Goal: Complete application form

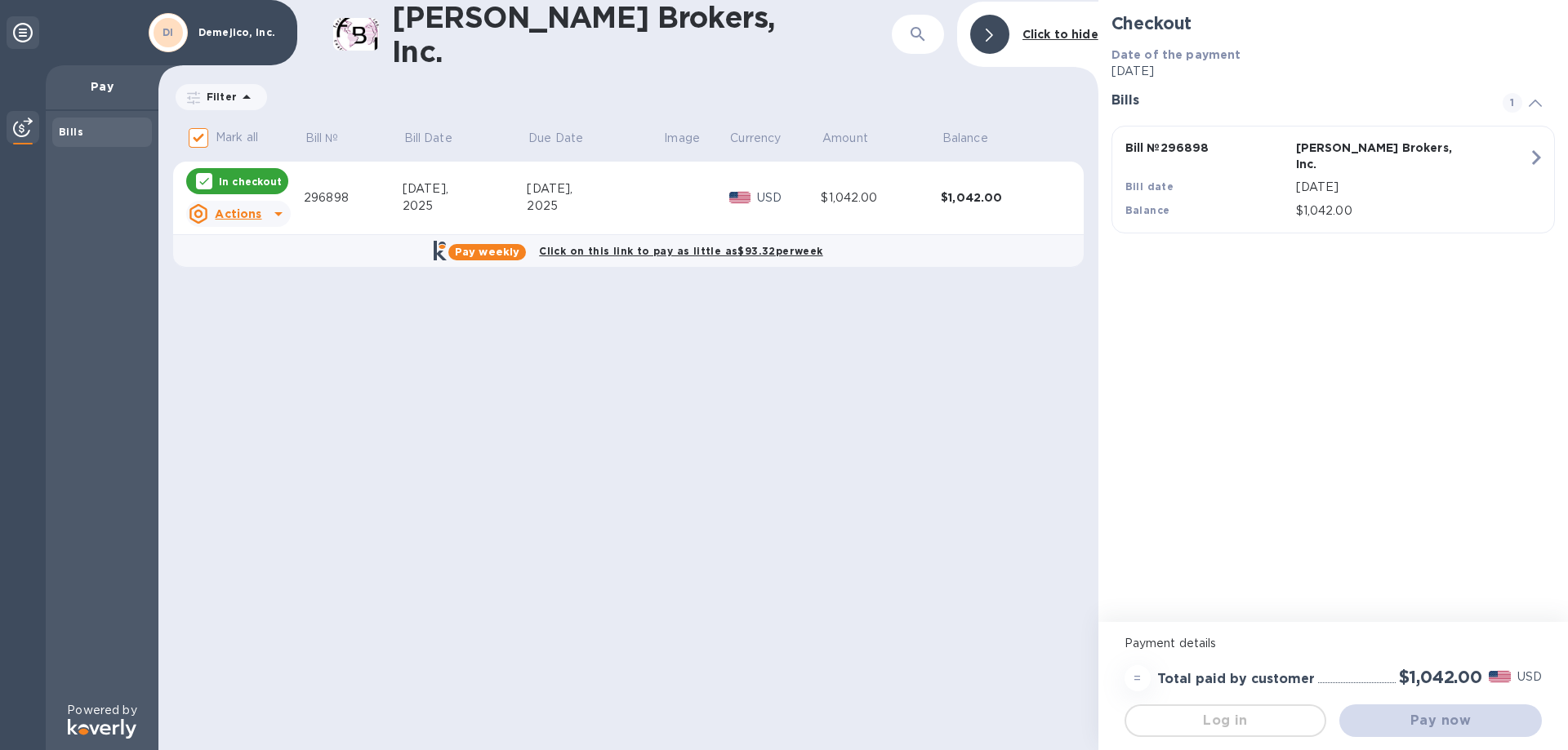
checkbox input "false"
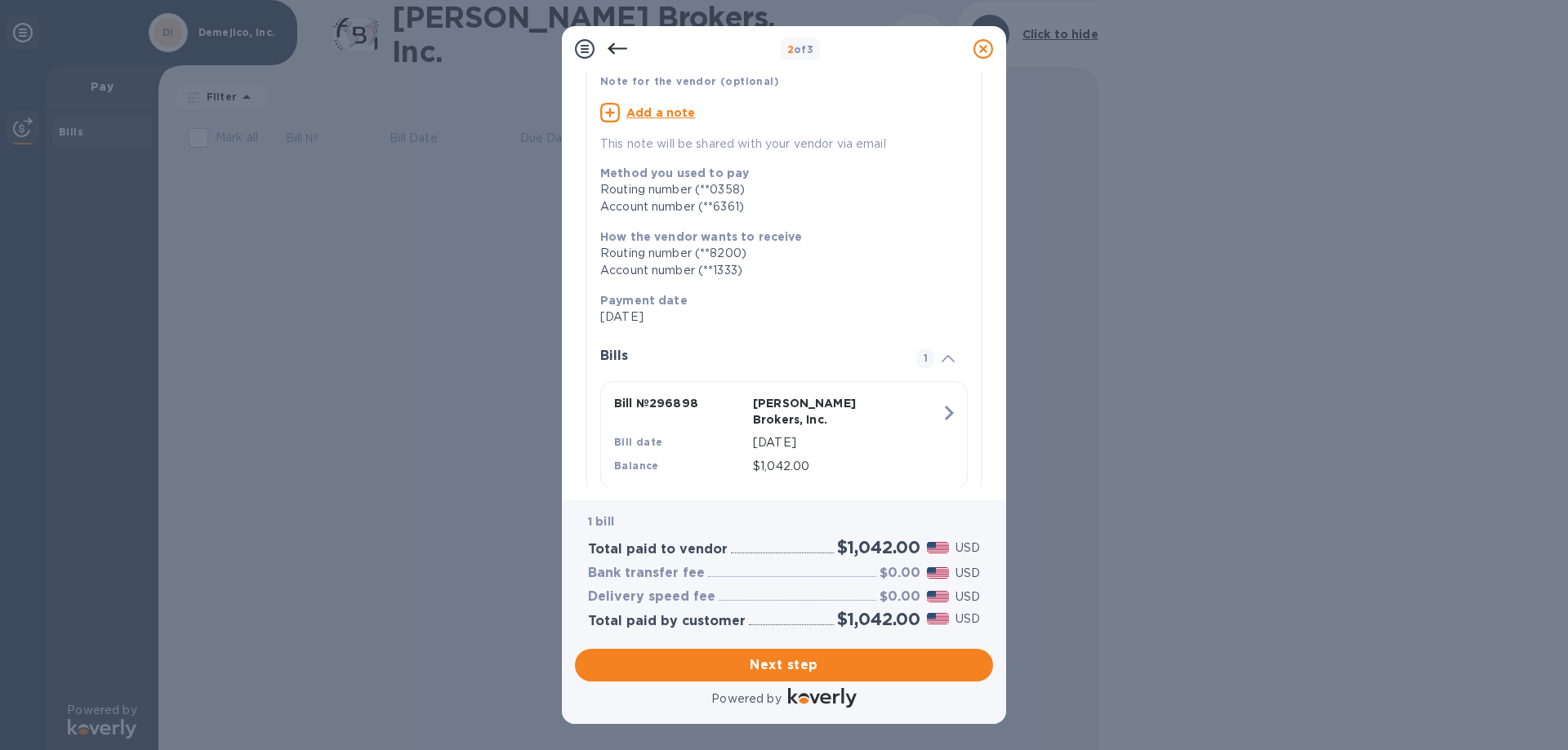
scroll to position [144, 0]
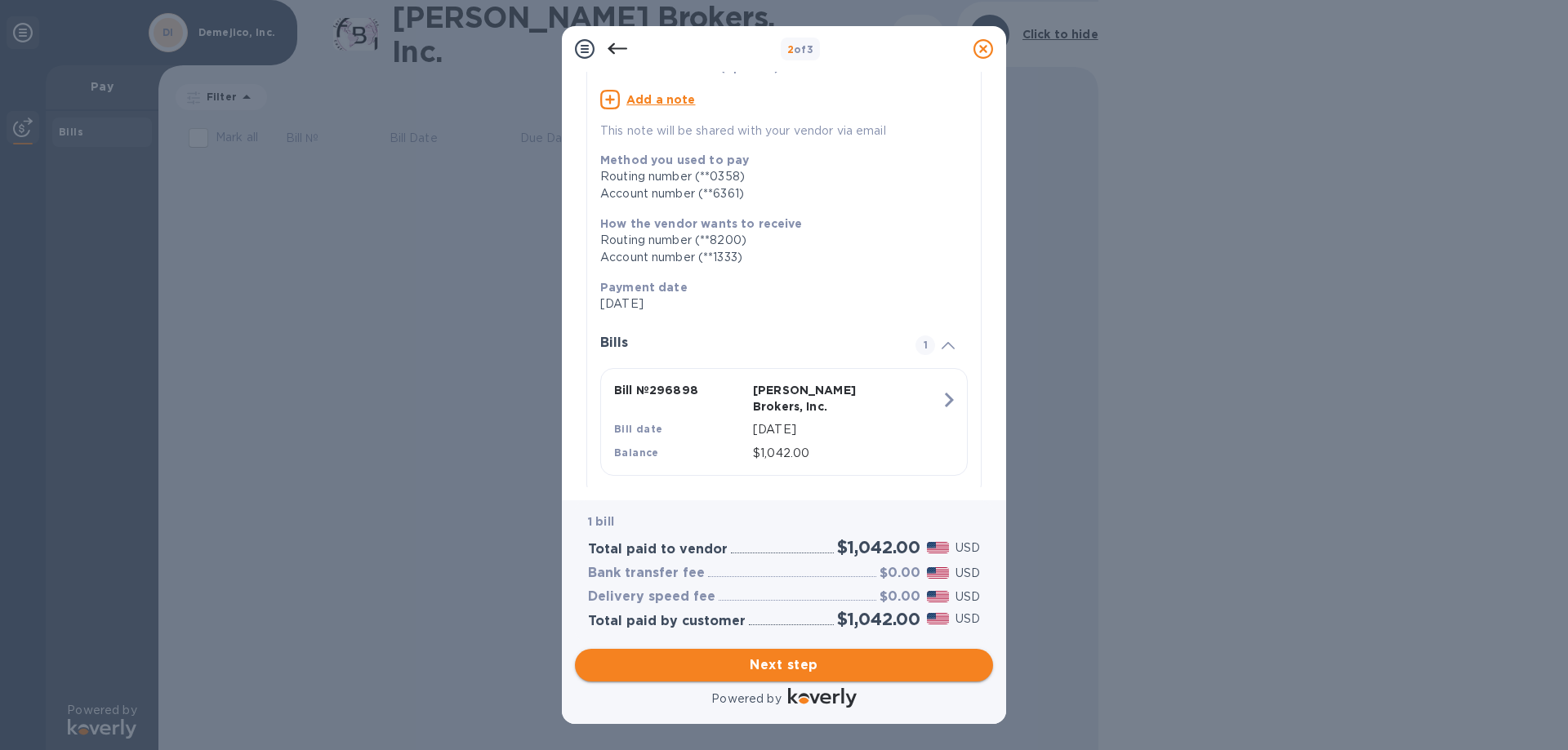
click at [781, 660] on span "Next step" at bounding box center [784, 666] width 392 height 20
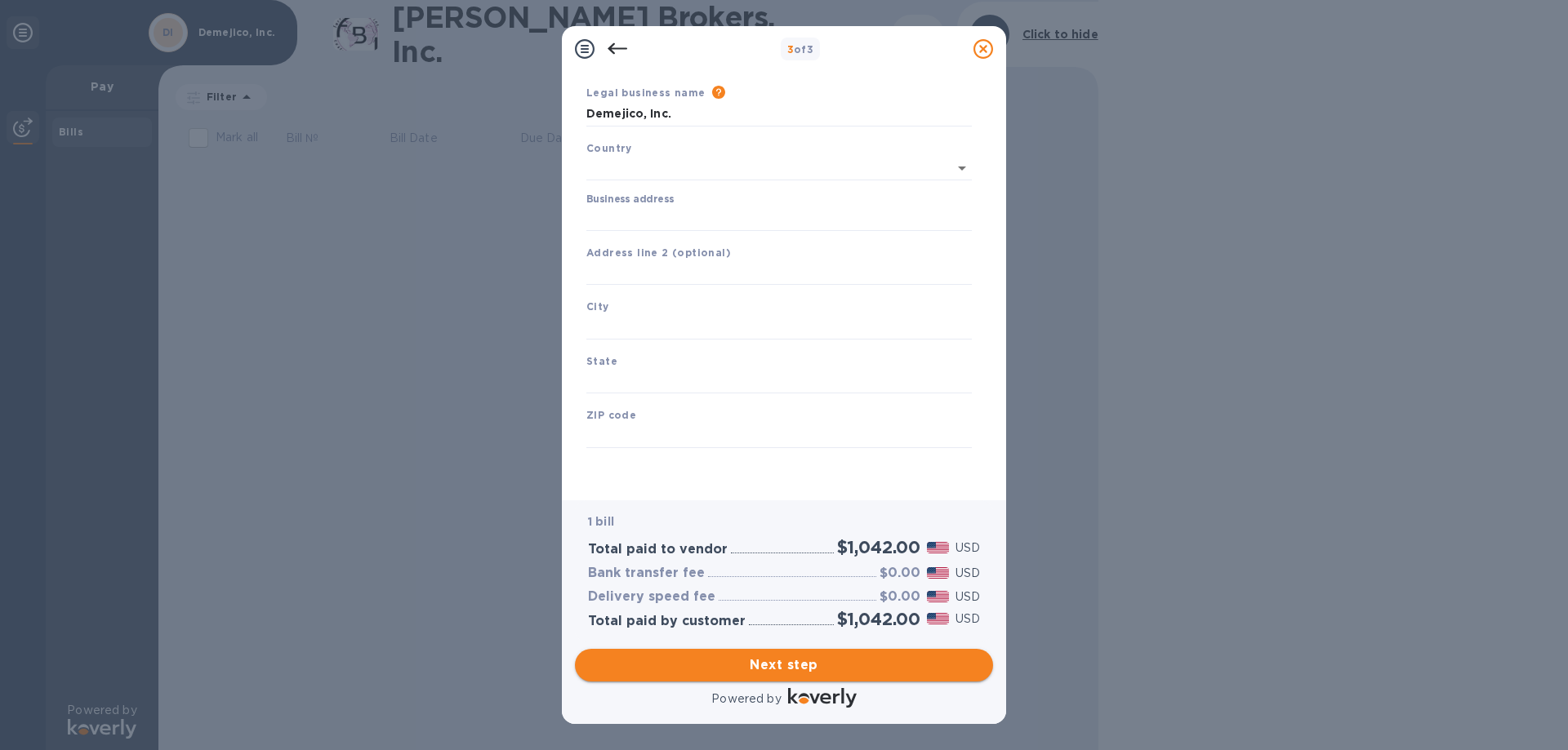
type input "[GEOGRAPHIC_DATA]"
click at [650, 217] on input "Business address" at bounding box center [779, 219] width 385 height 25
type input "[STREET_ADDRESS]"
type input "Santa Clarita"
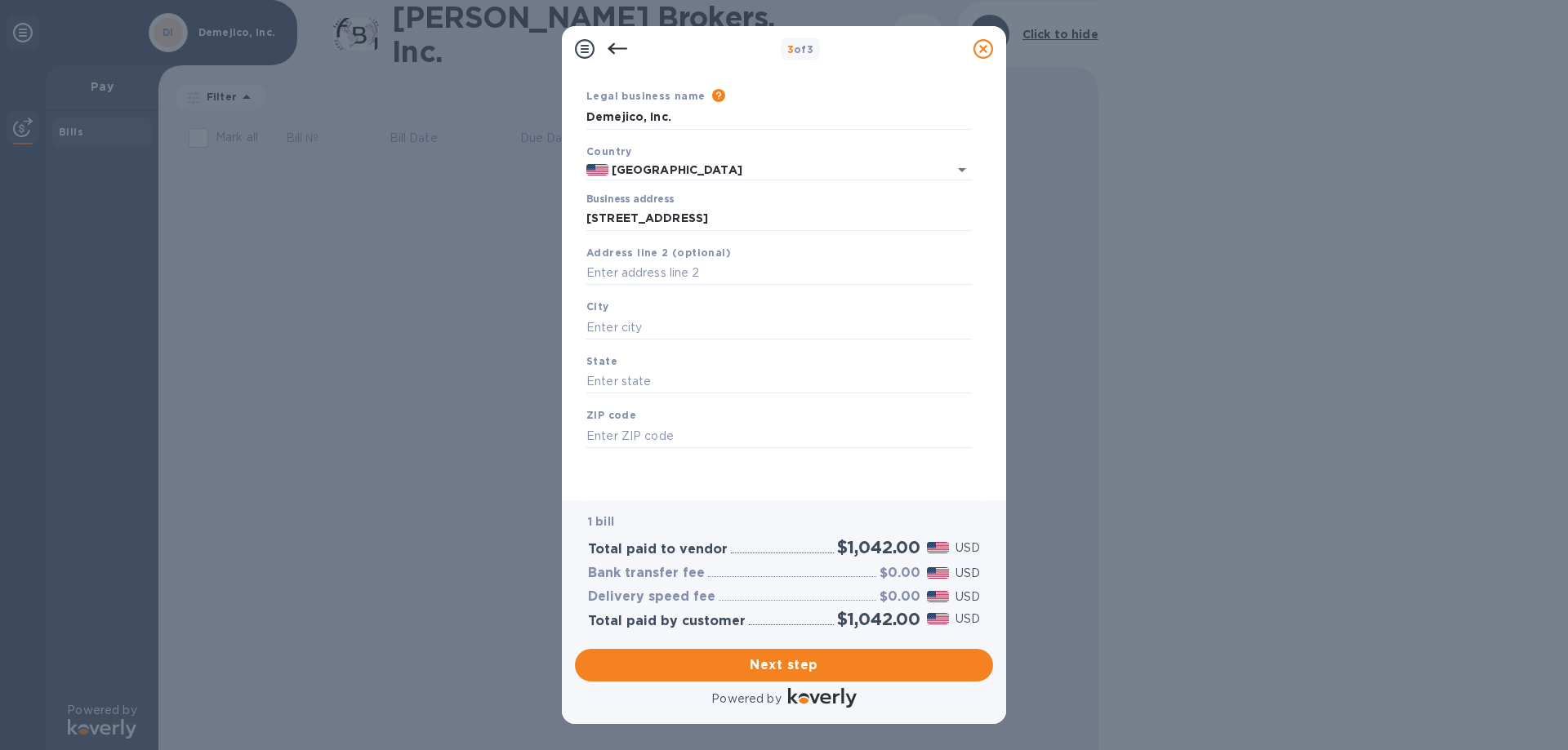
type input "CA"
type input "91355"
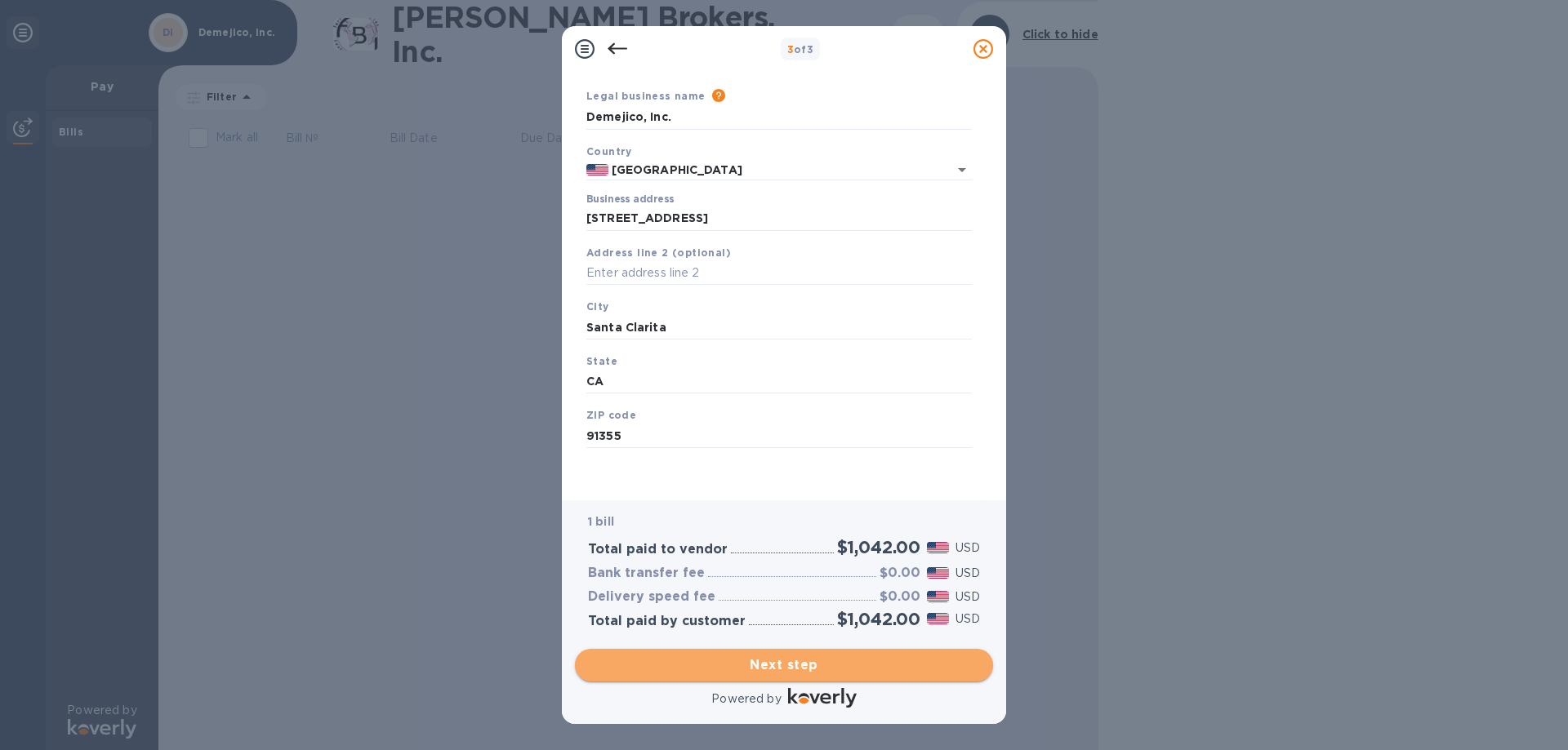
click at [789, 661] on span "Next step" at bounding box center [784, 666] width 392 height 20
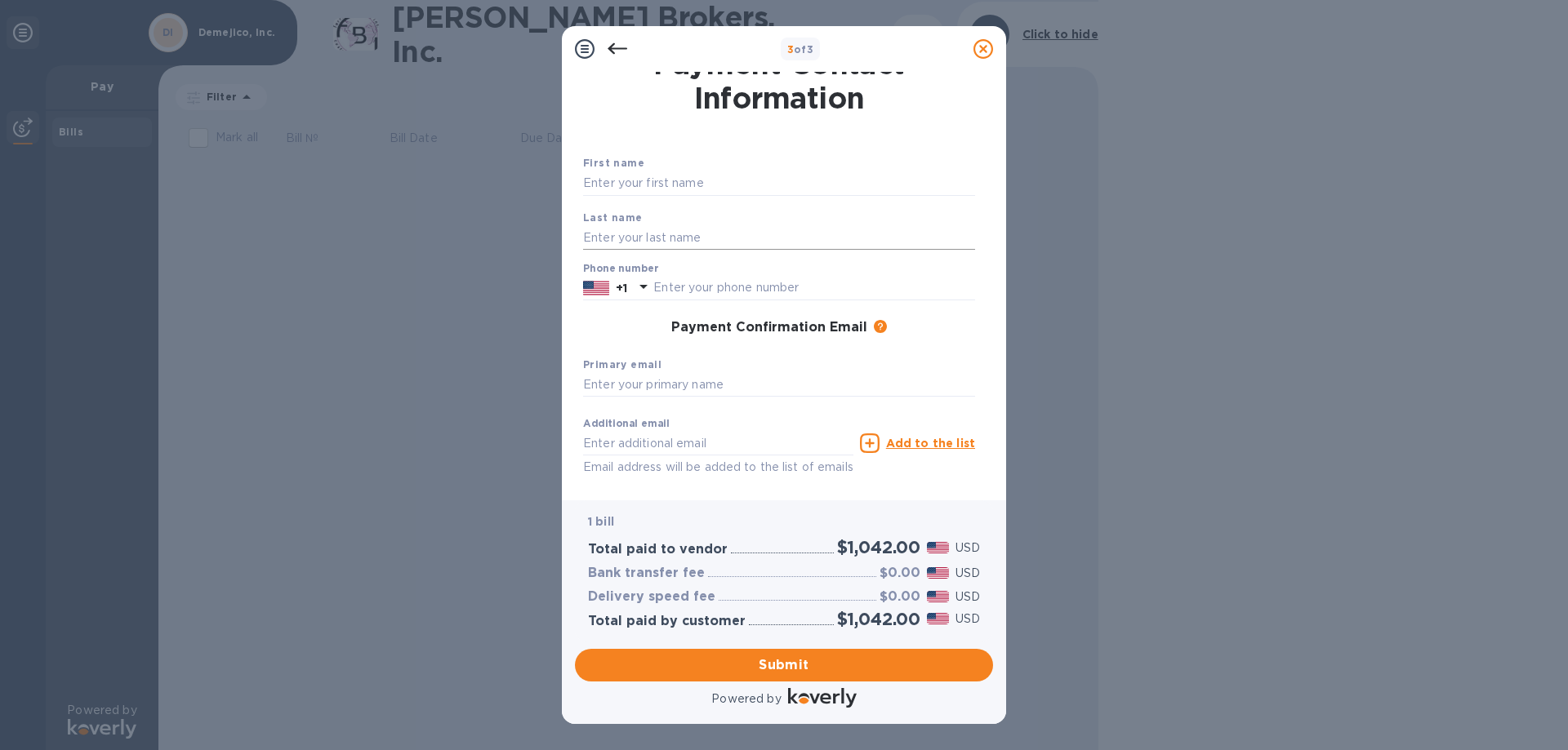
scroll to position [0, 0]
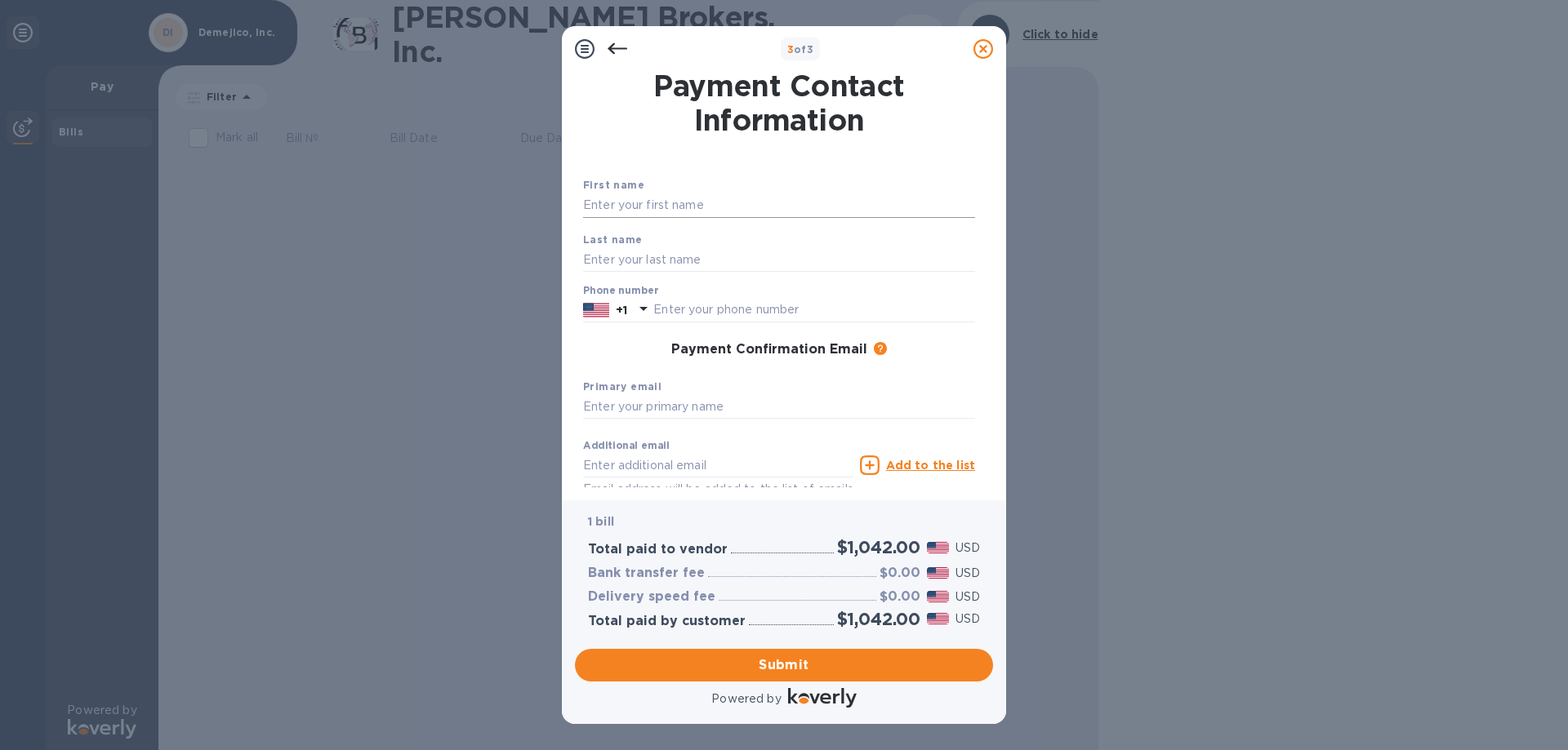
click at [685, 200] on input "text" at bounding box center [780, 206] width 392 height 25
type input "[PERSON_NAME]"
click at [714, 309] on input "text" at bounding box center [814, 311] width 321 height 25
type input "6612579580"
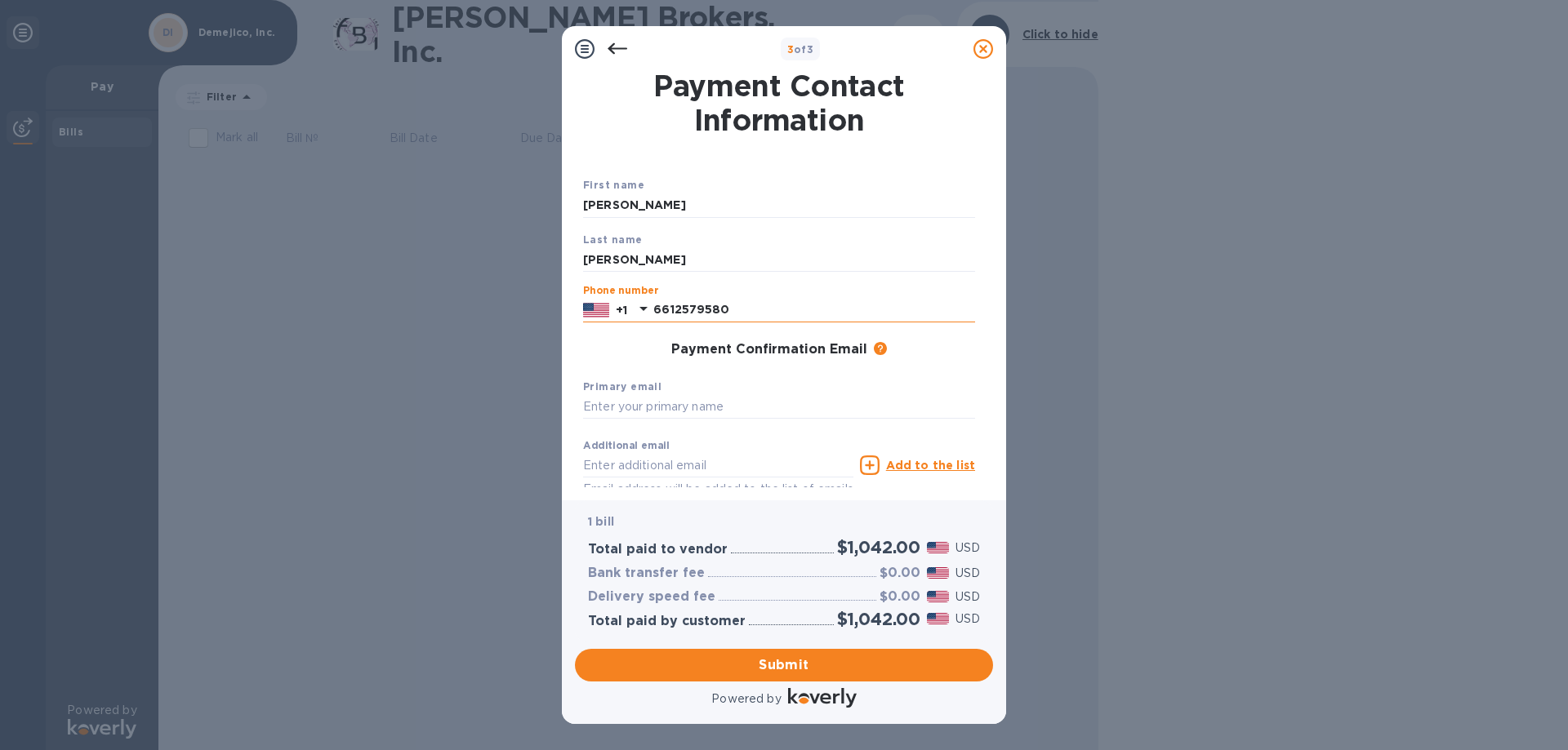
type input "[PERSON_NAME][EMAIL_ADDRESS][DOMAIN_NAME]"
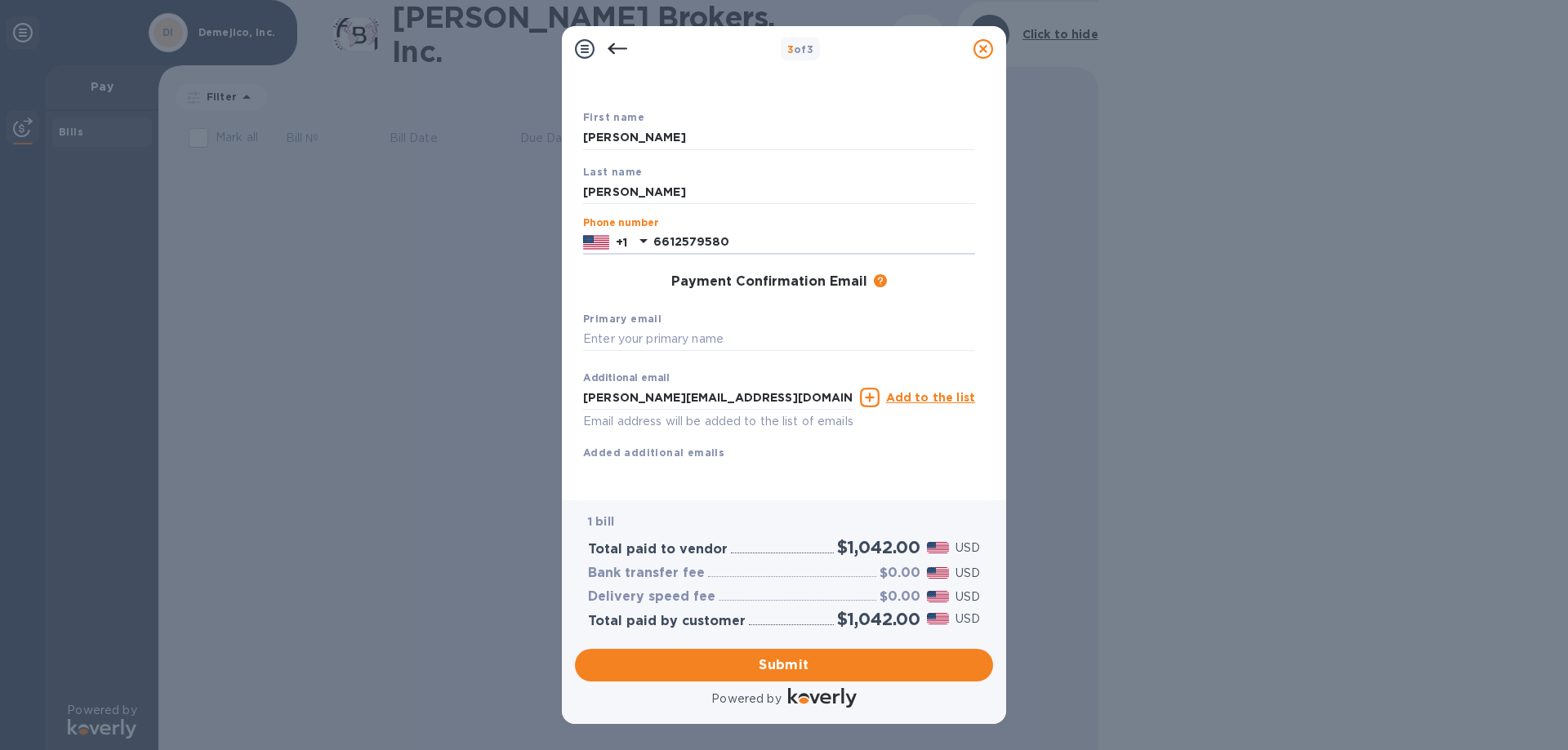
scroll to position [87, 0]
click at [904, 391] on u "Add to the list" at bounding box center [931, 398] width 89 height 13
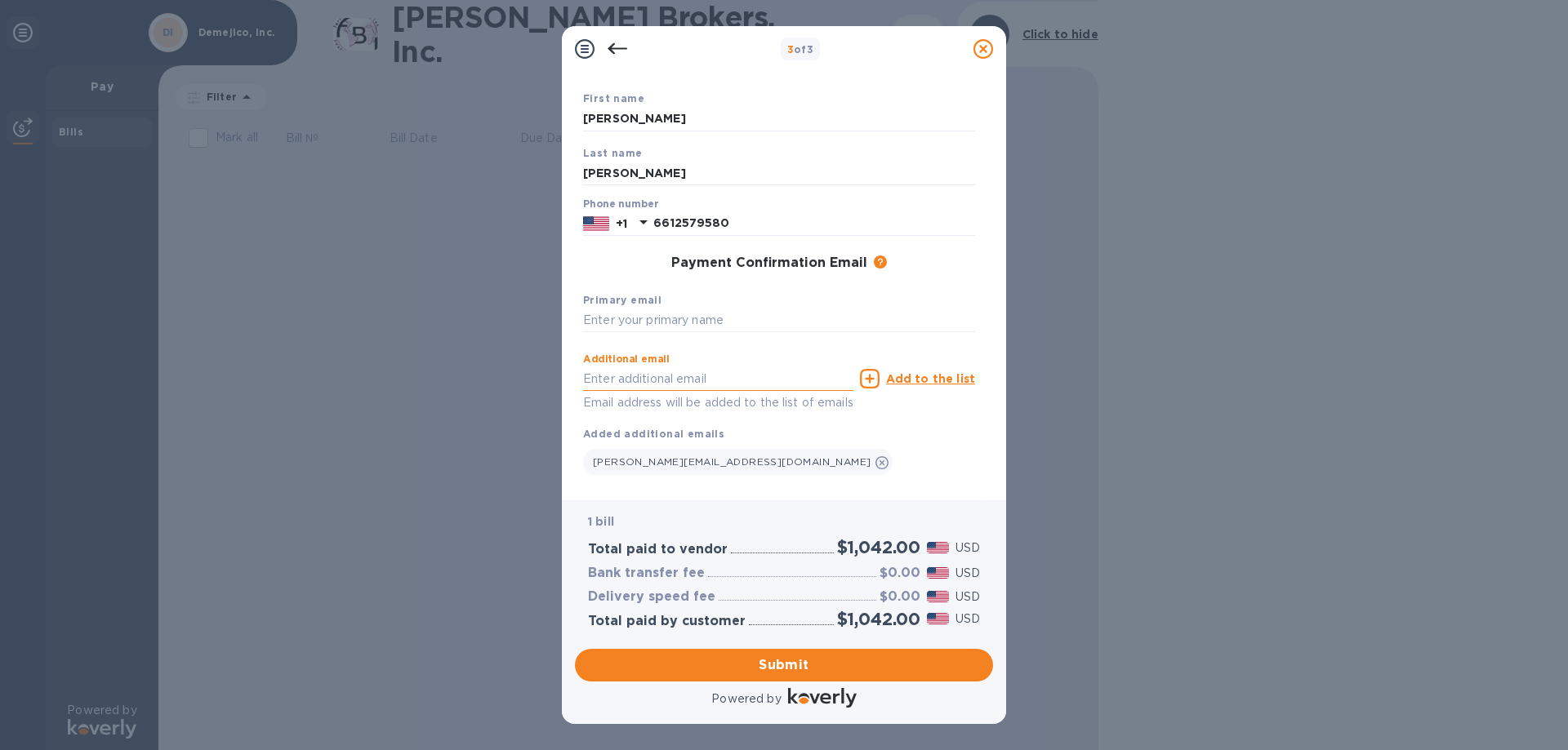
click at [639, 383] on input "text" at bounding box center [718, 379] width 270 height 25
type input "[PERSON_NAME][EMAIL_ADDRESS][DOMAIN_NAME]"
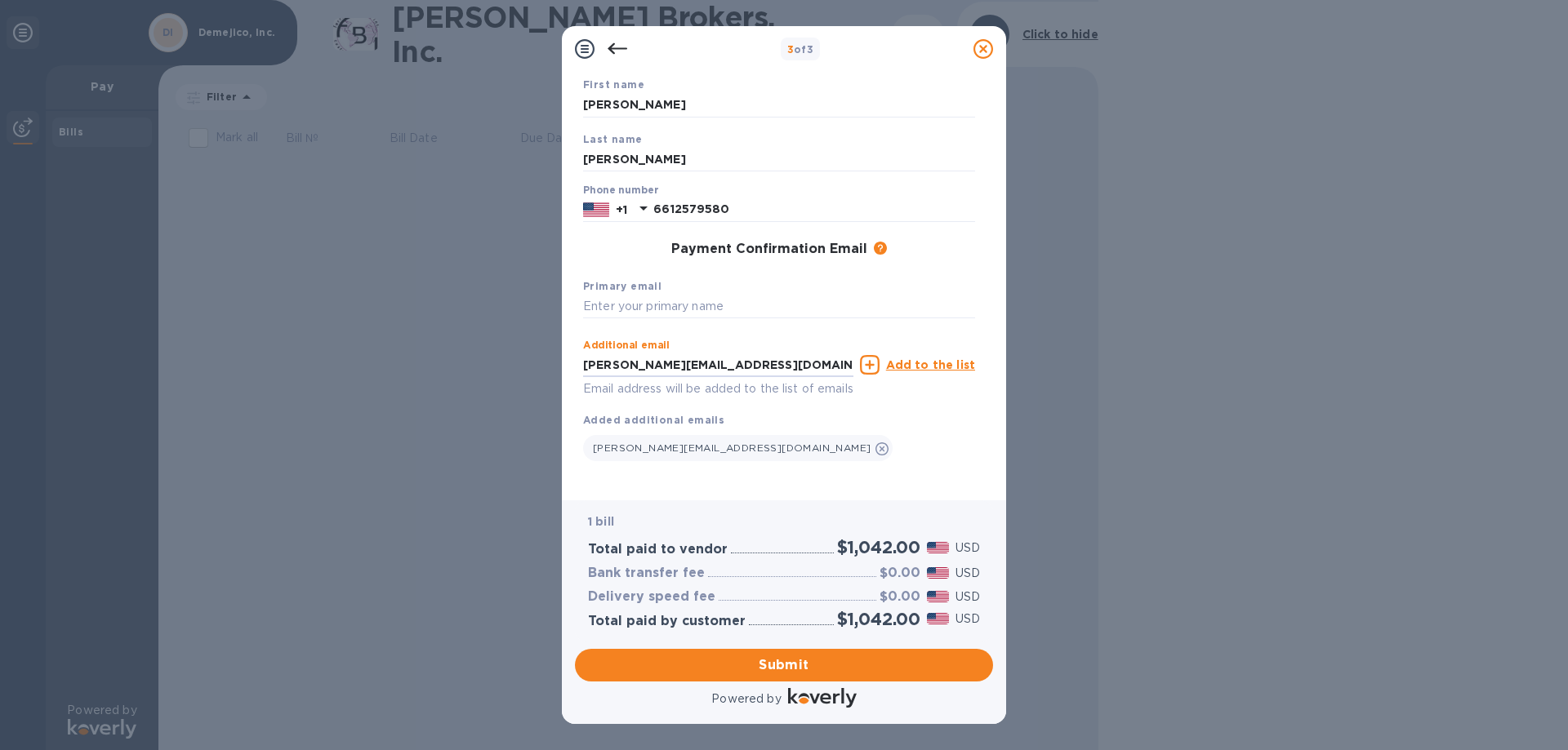
scroll to position [119, 0]
click at [823, 671] on span "Submit" at bounding box center [784, 666] width 392 height 20
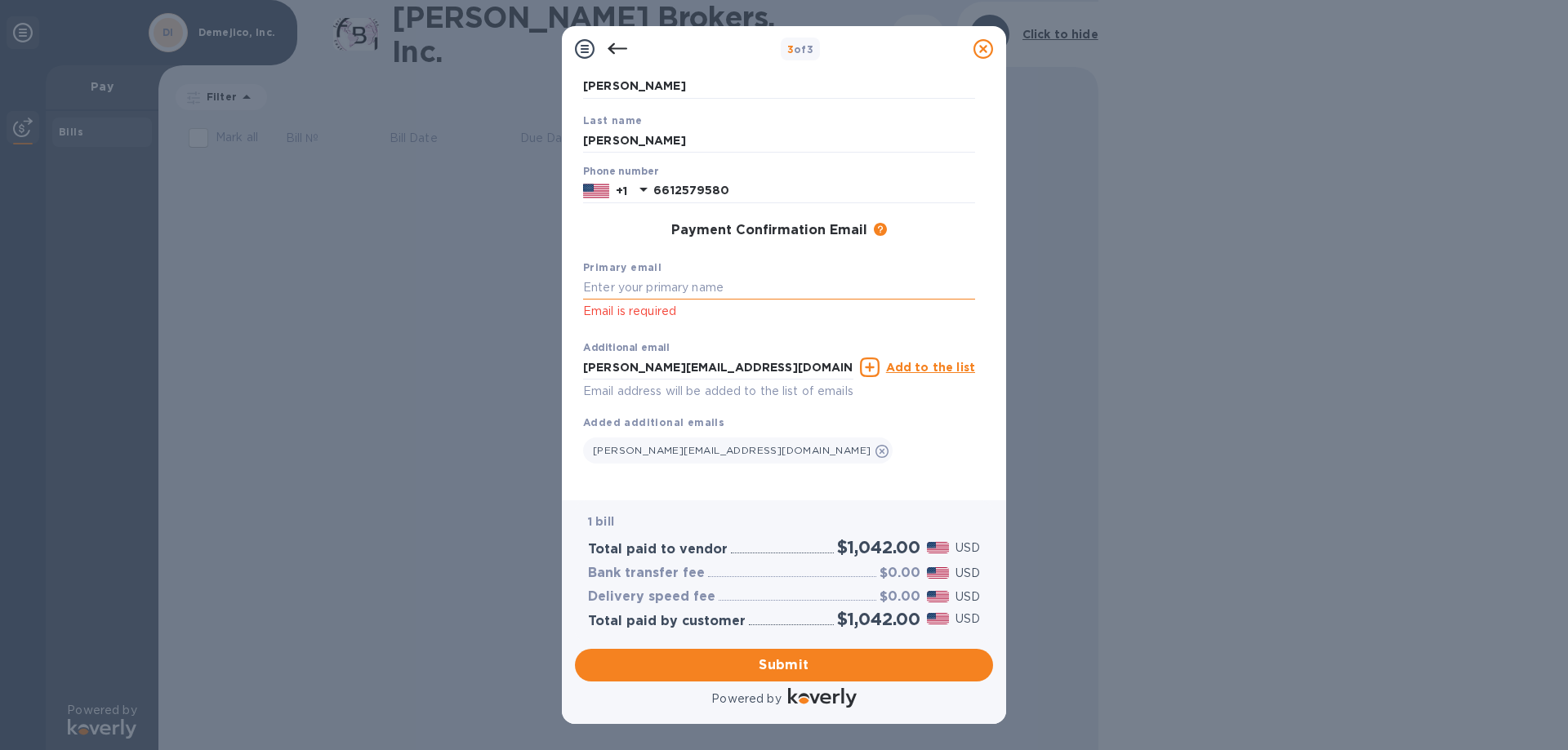
click at [658, 280] on input "text" at bounding box center [780, 288] width 392 height 25
type input "[PERSON_NAME][EMAIL_ADDRESS][DOMAIN_NAME]"
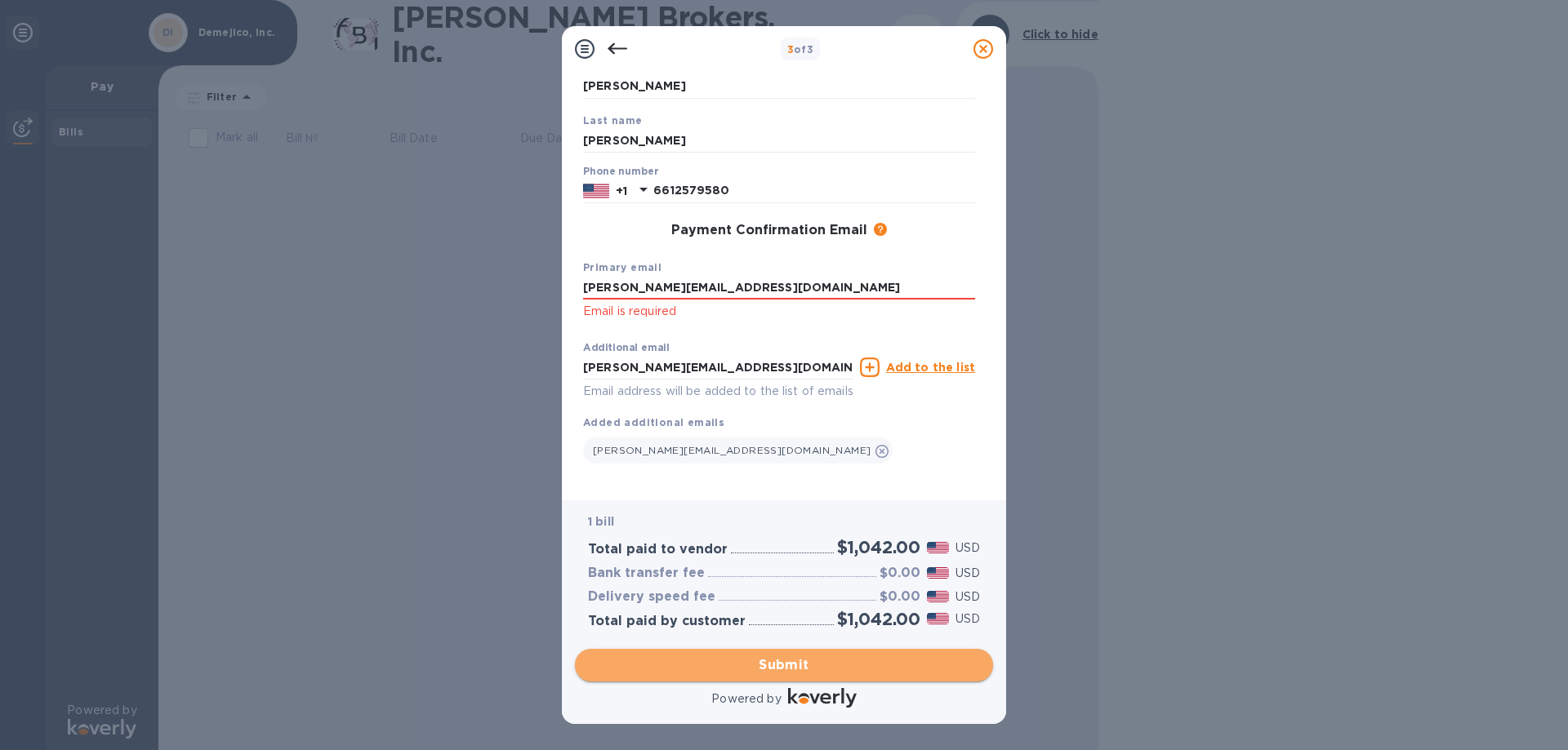
click at [791, 659] on span "Submit" at bounding box center [784, 666] width 392 height 20
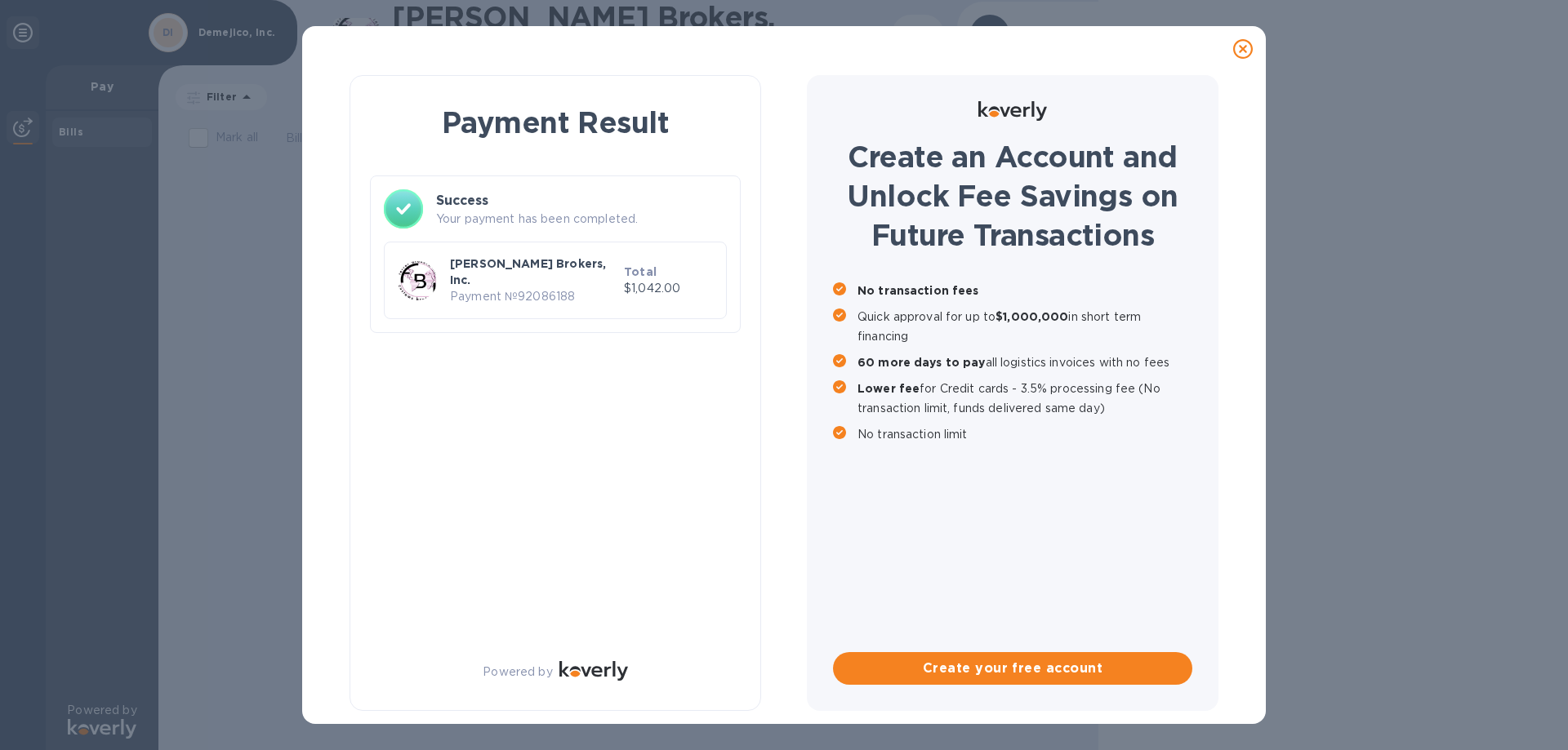
scroll to position [0, 0]
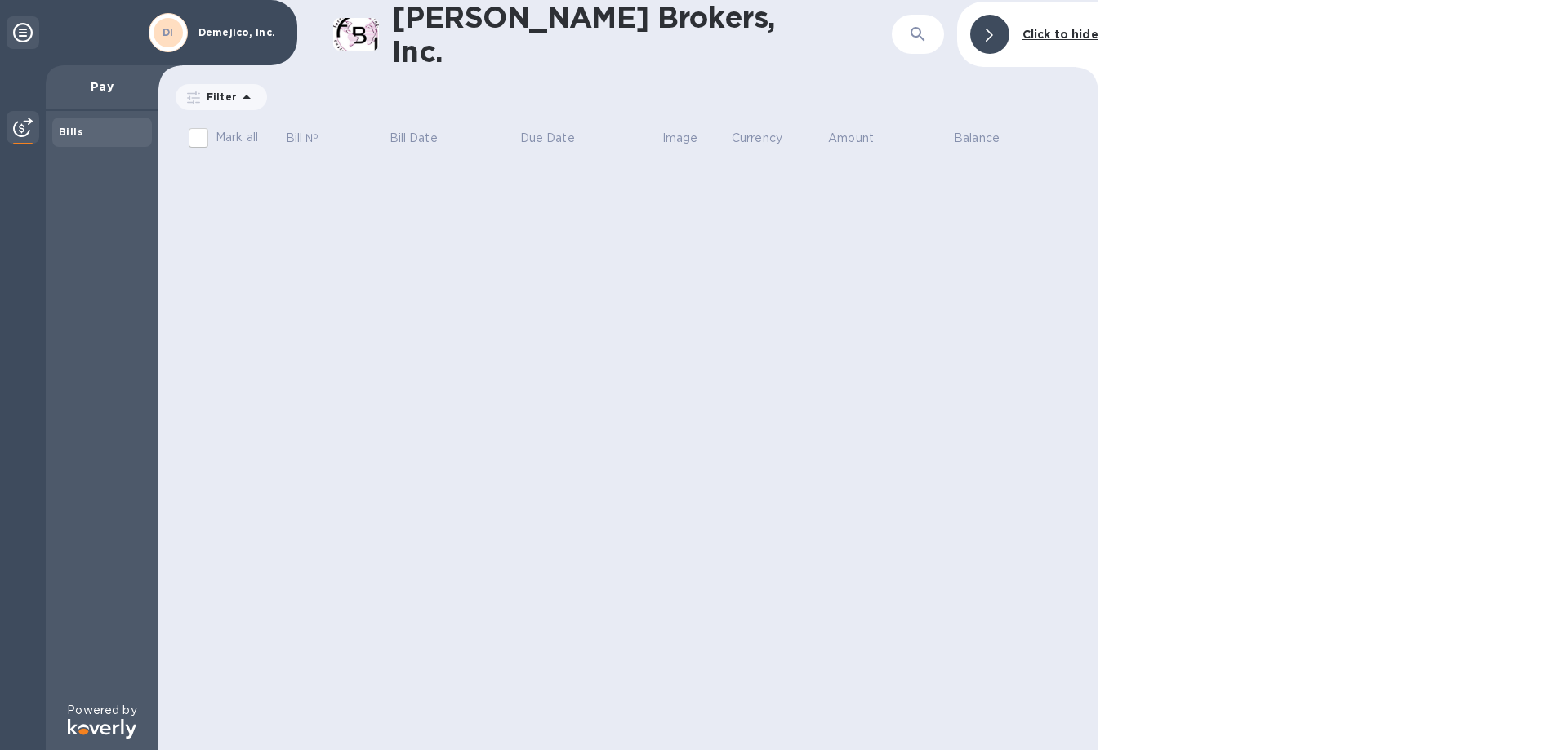
click at [23, 114] on div at bounding box center [22, 129] width 33 height 36
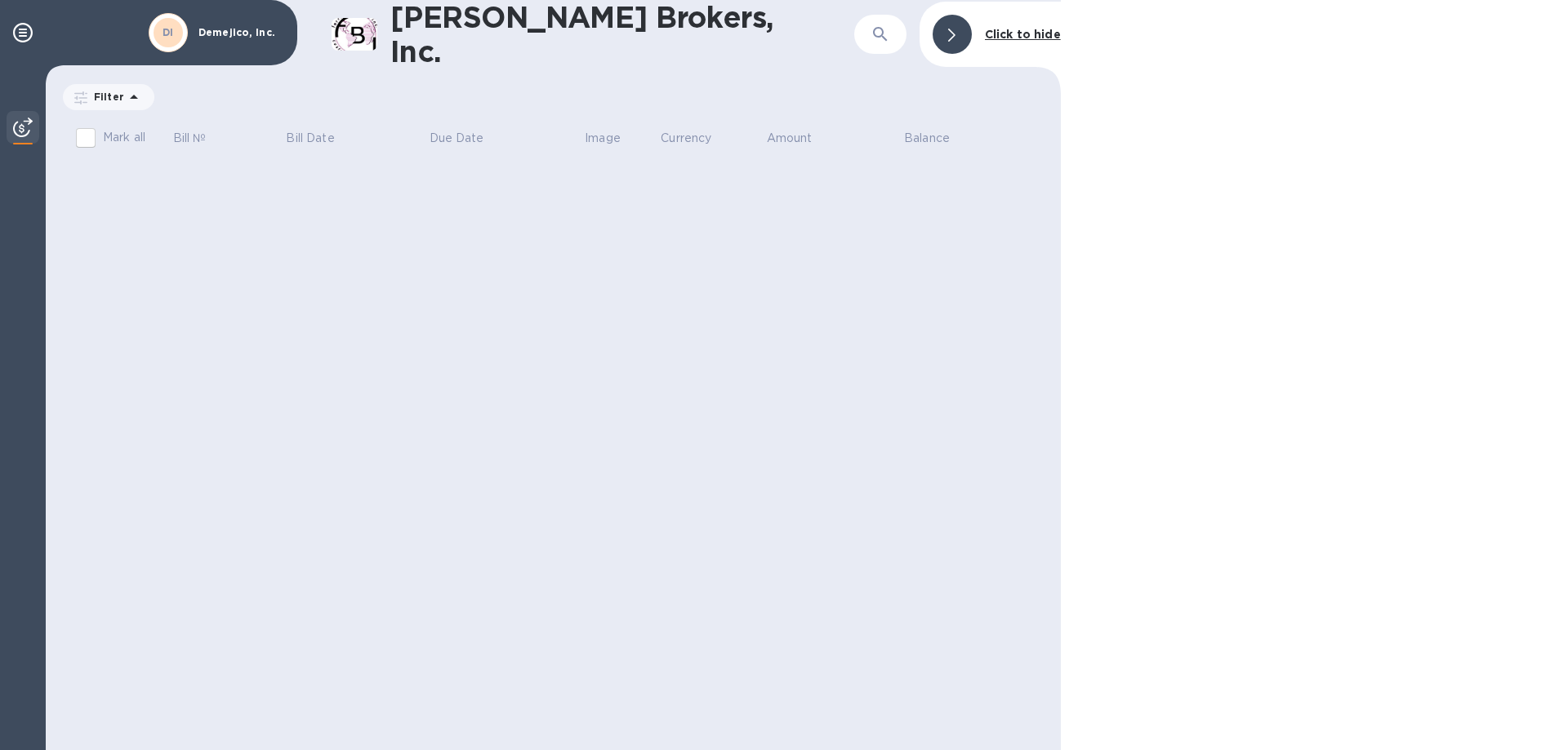
click at [23, 114] on div at bounding box center [22, 129] width 33 height 36
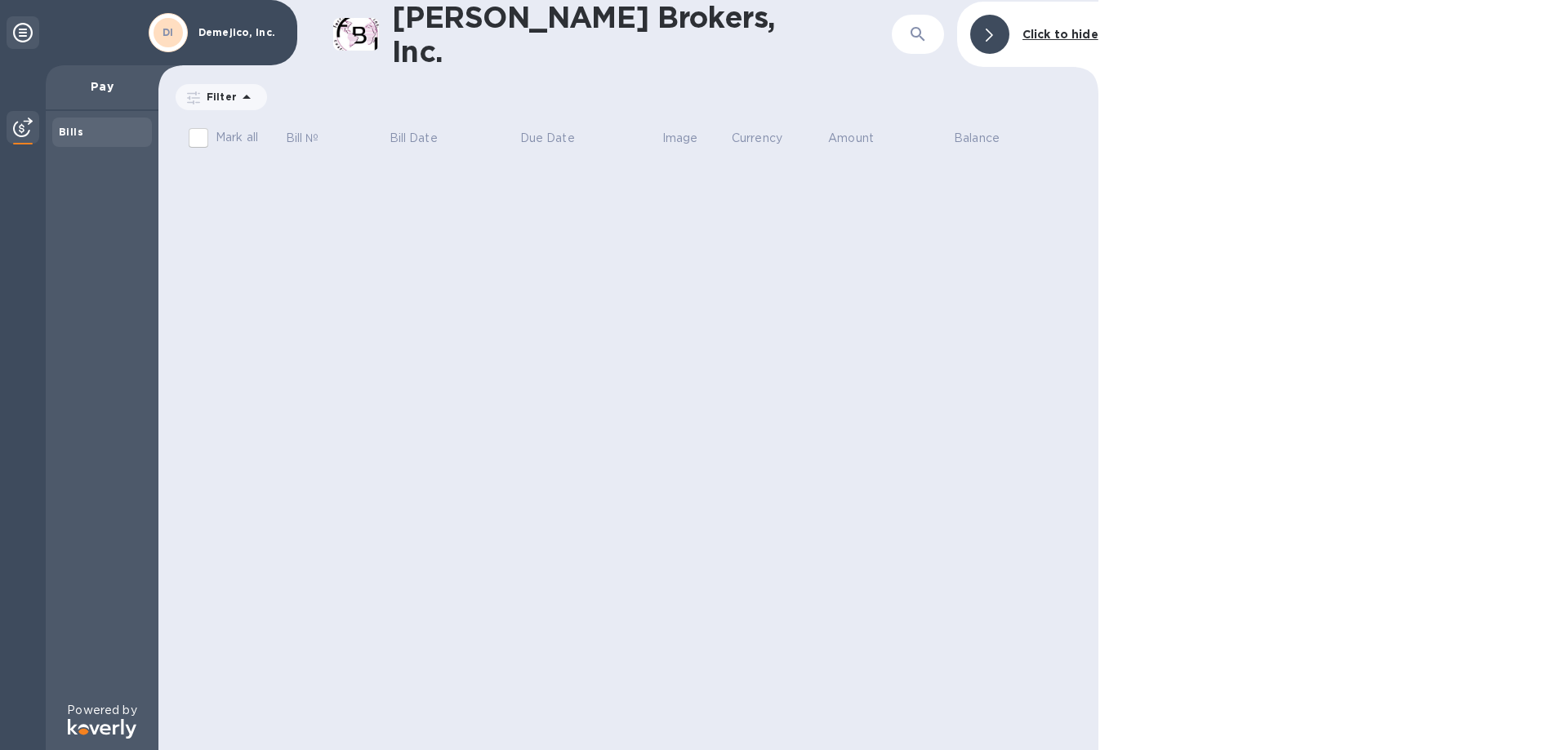
click at [16, 34] on icon at bounding box center [23, 33] width 20 height 20
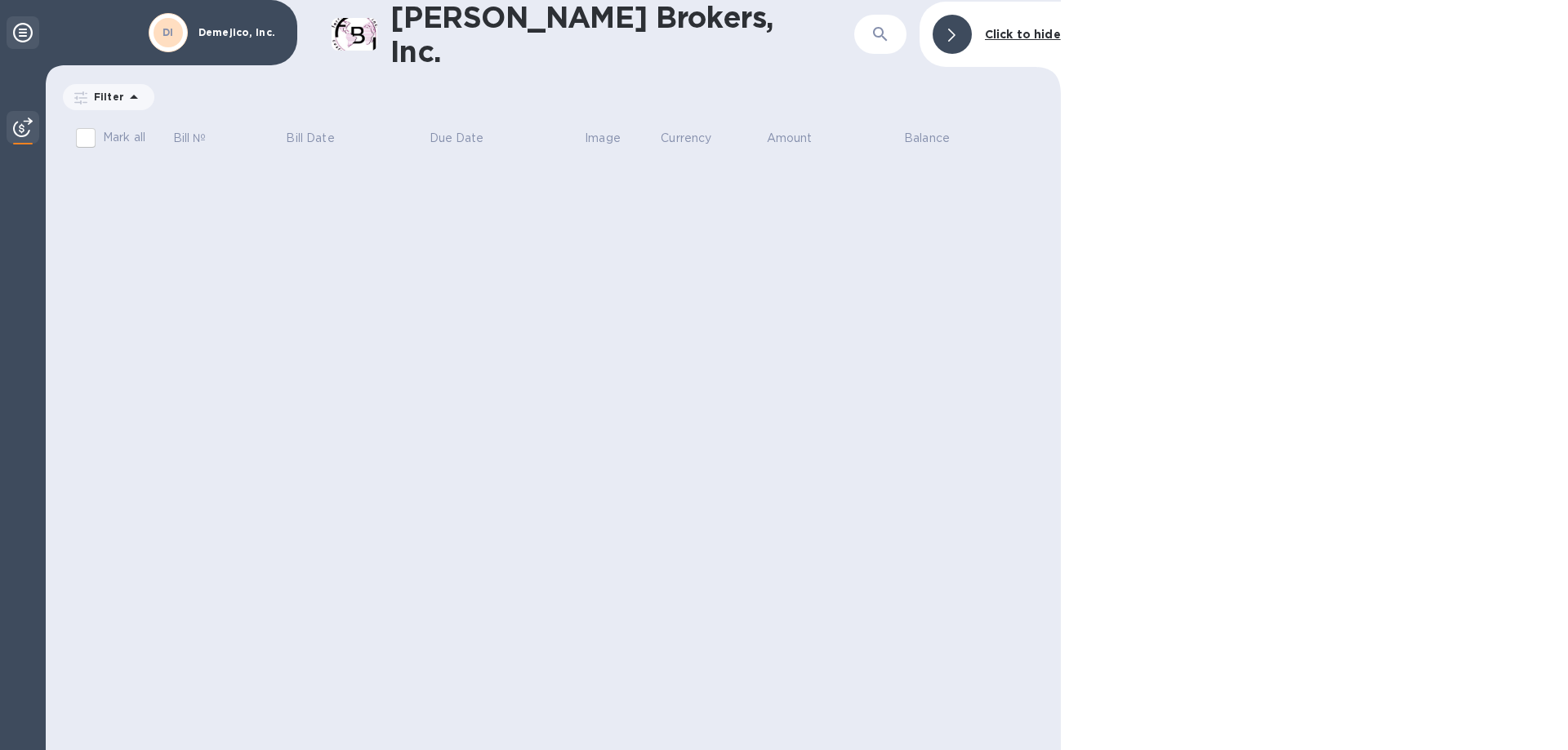
click at [22, 32] on icon at bounding box center [23, 33] width 20 height 20
